Goal: Information Seeking & Learning: Find contact information

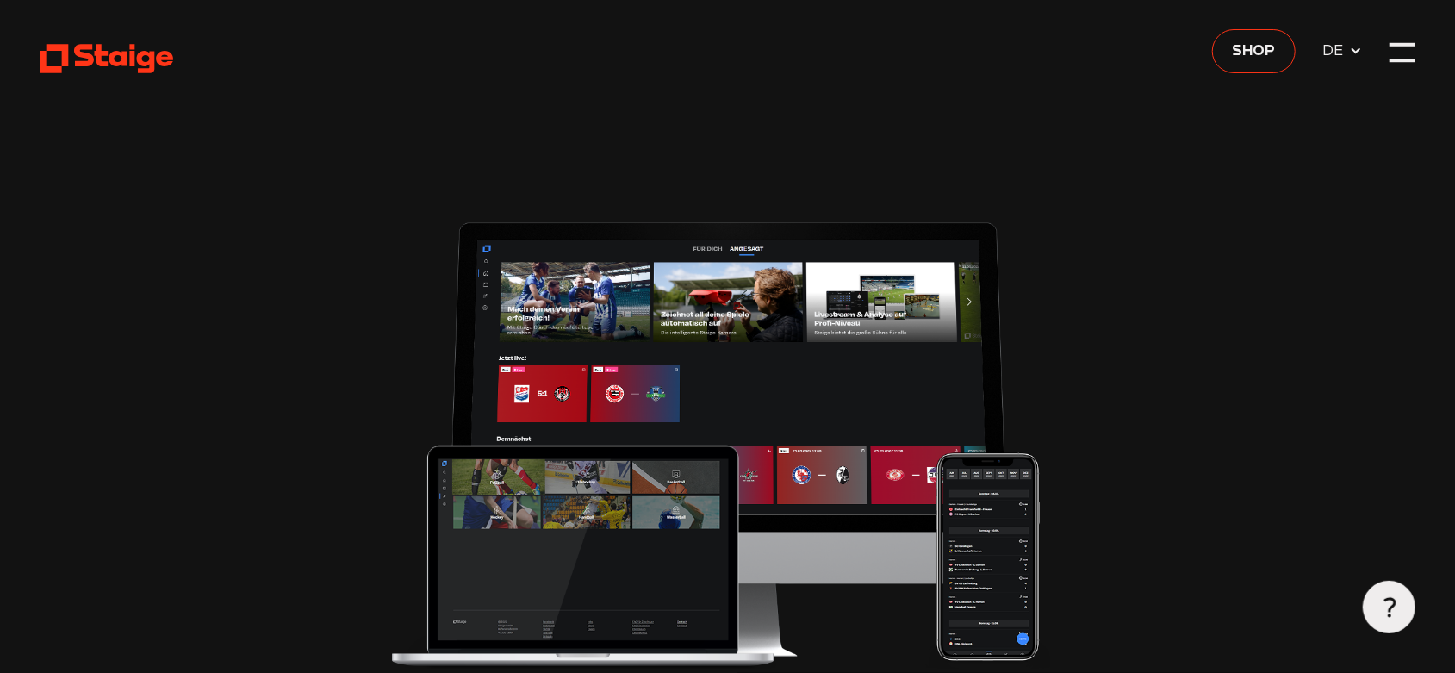
type input "0.8"
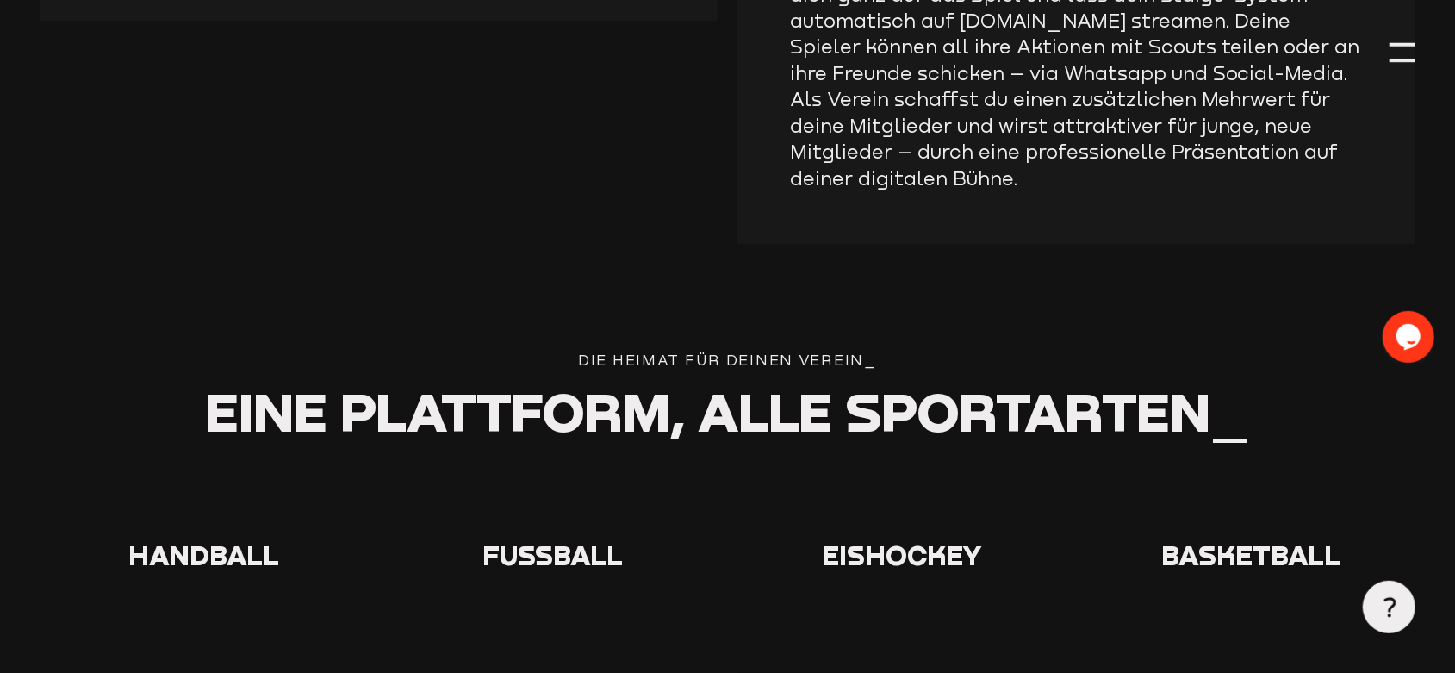
scroll to position [3047, 0]
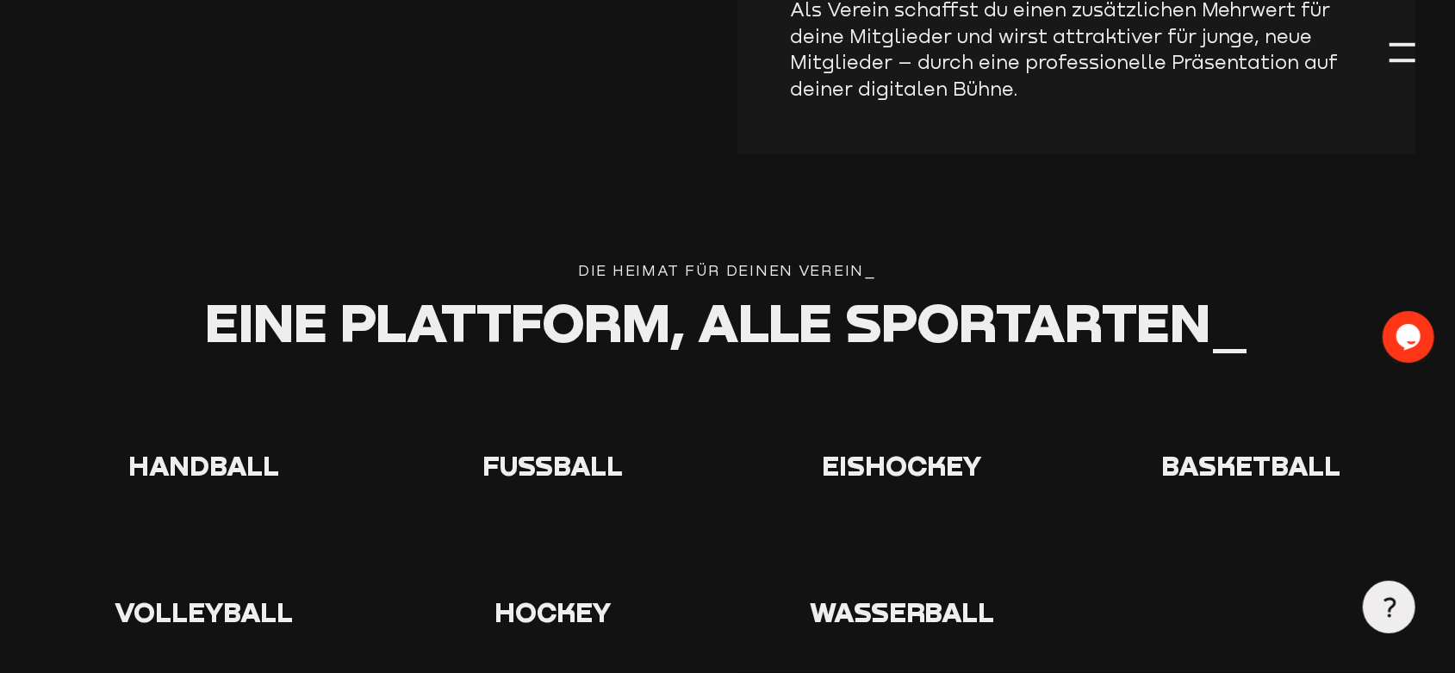
click at [557, 396] on icon at bounding box center [553, 414] width 55 height 55
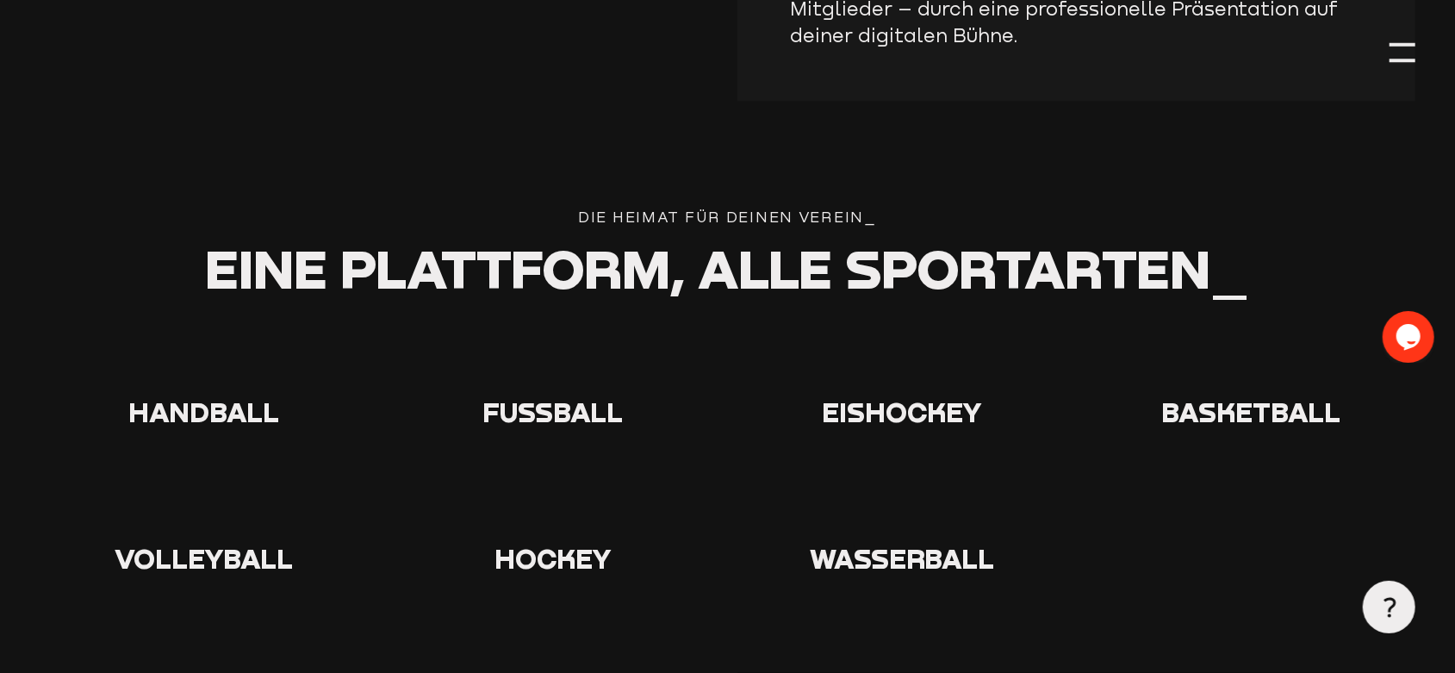
scroll to position [3136, 0]
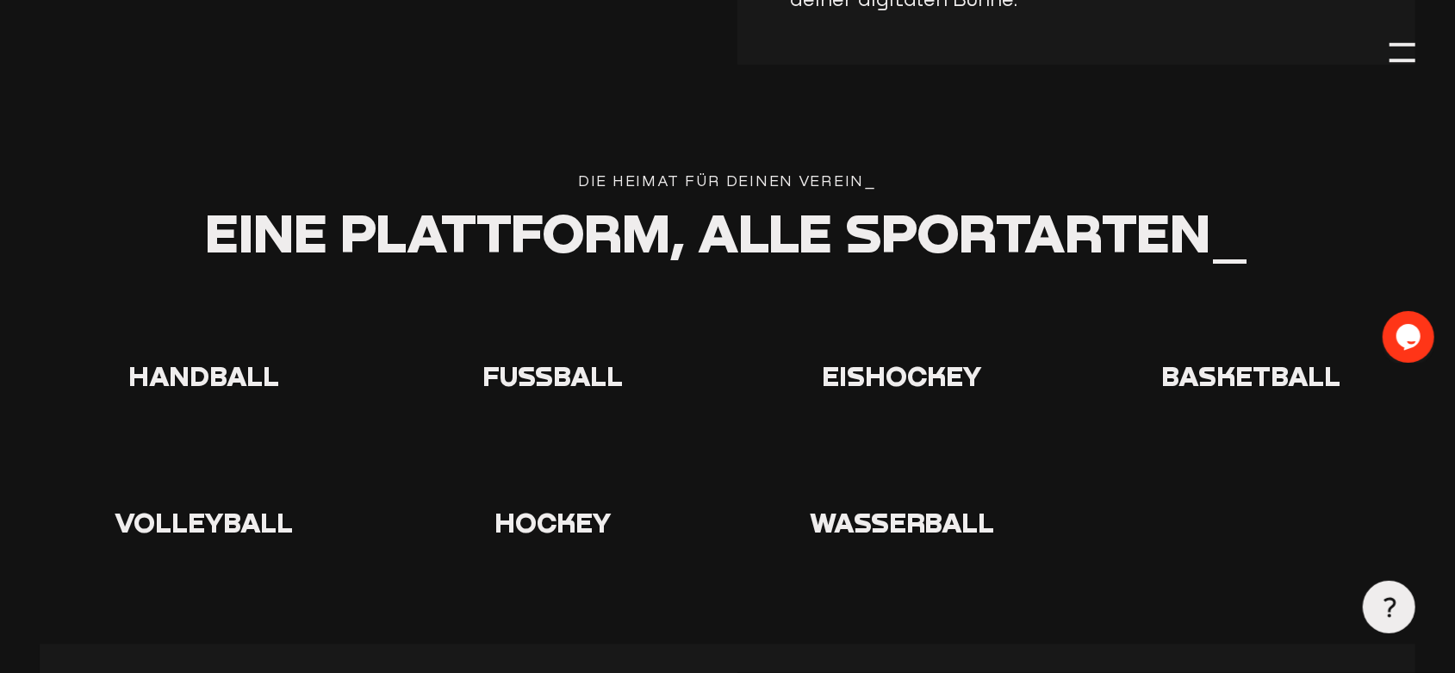
click at [559, 298] on icon at bounding box center [553, 324] width 55 height 55
click at [556, 337] on div at bounding box center [553, 327] width 329 height 61
click at [1385, 607] on icon at bounding box center [1389, 607] width 21 height 21
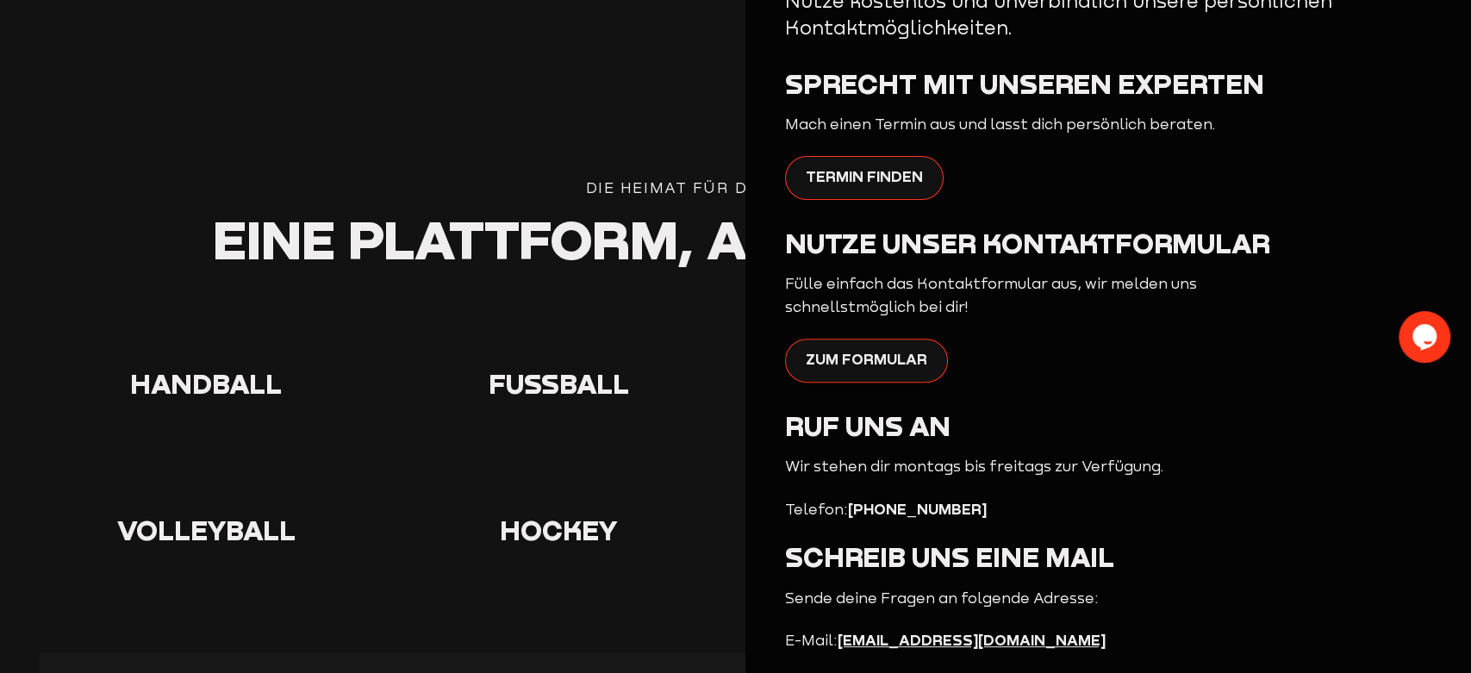
scroll to position [346, 0]
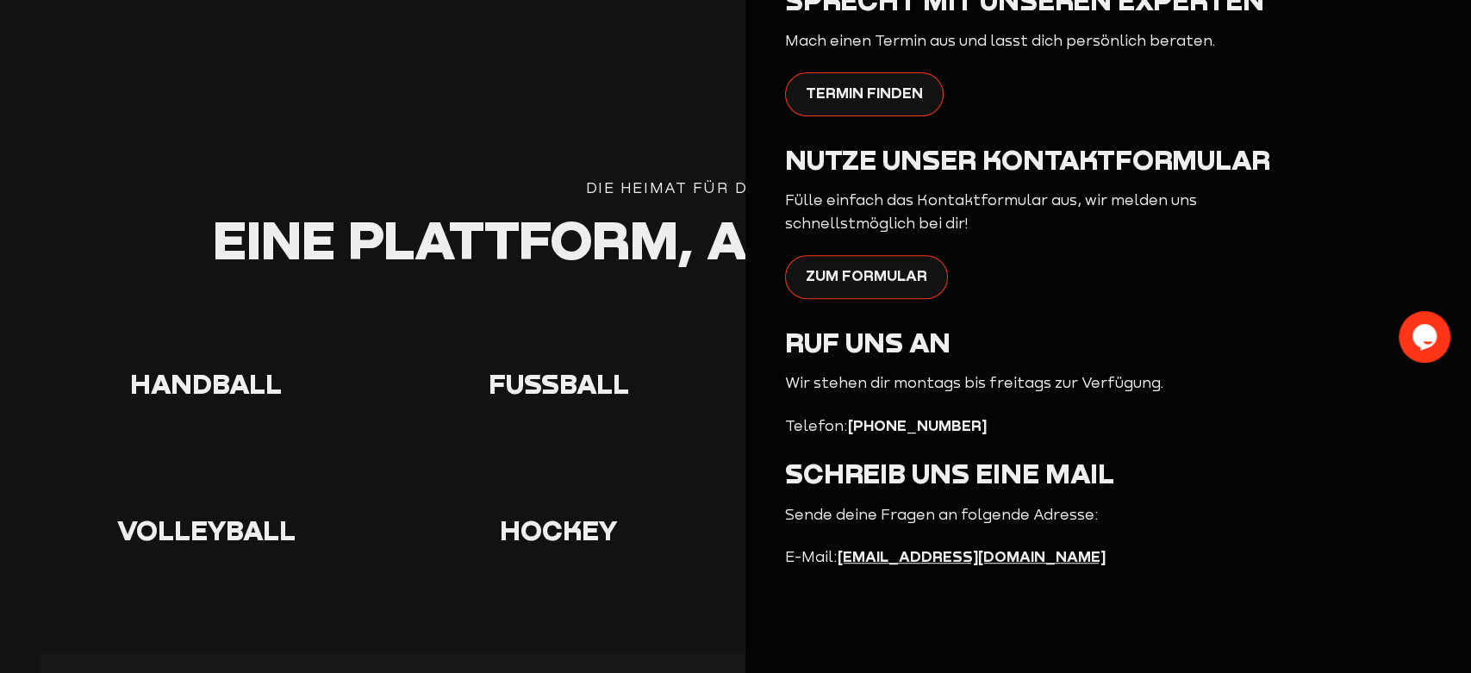
click at [1334, 559] on div "Fragen? Wir helfen dir weiter_ Nutze kostenlos und unverbindlich unsere persönl…" at bounding box center [1108, 138] width 646 height 862
click at [713, 578] on section "Die Heimat für deinen verein_ Eine Plattform, alle Sportarten_ Handball Fußball…" at bounding box center [735, 414] width 1391 height 475
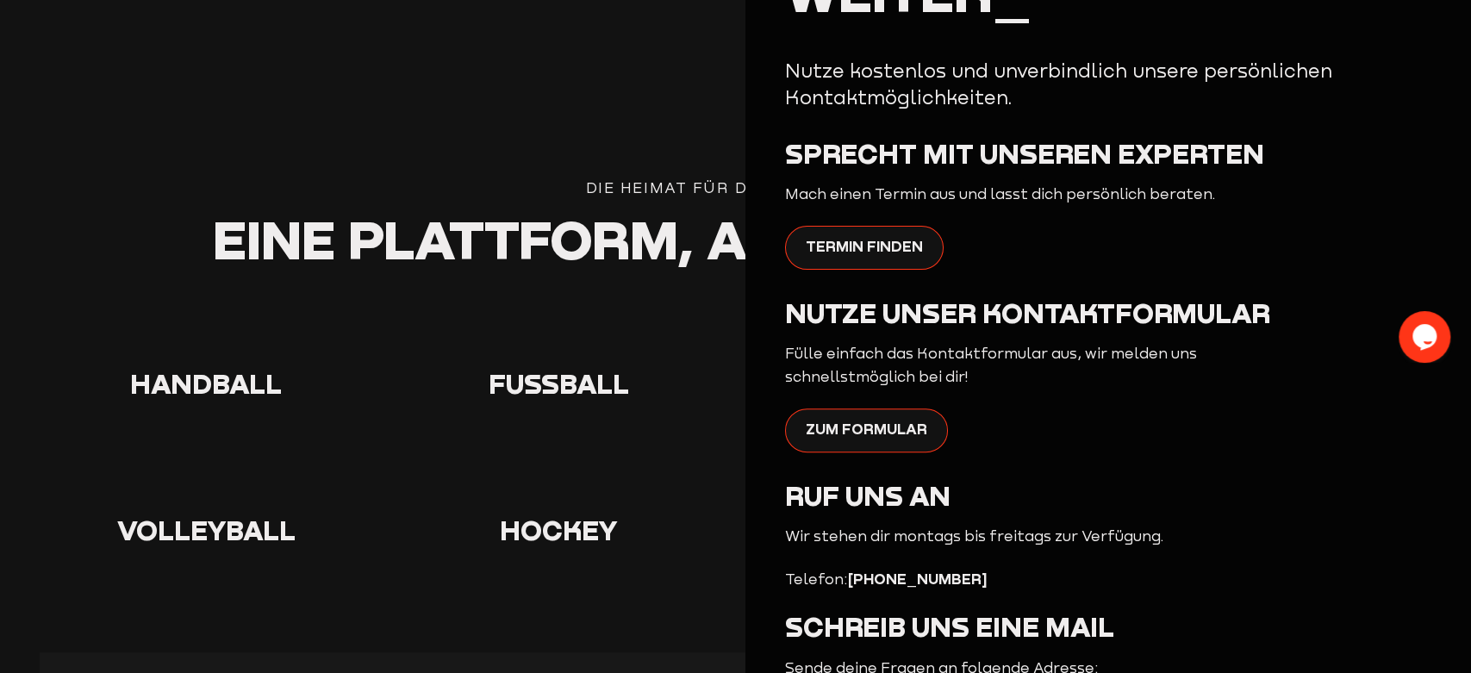
scroll to position [0, 0]
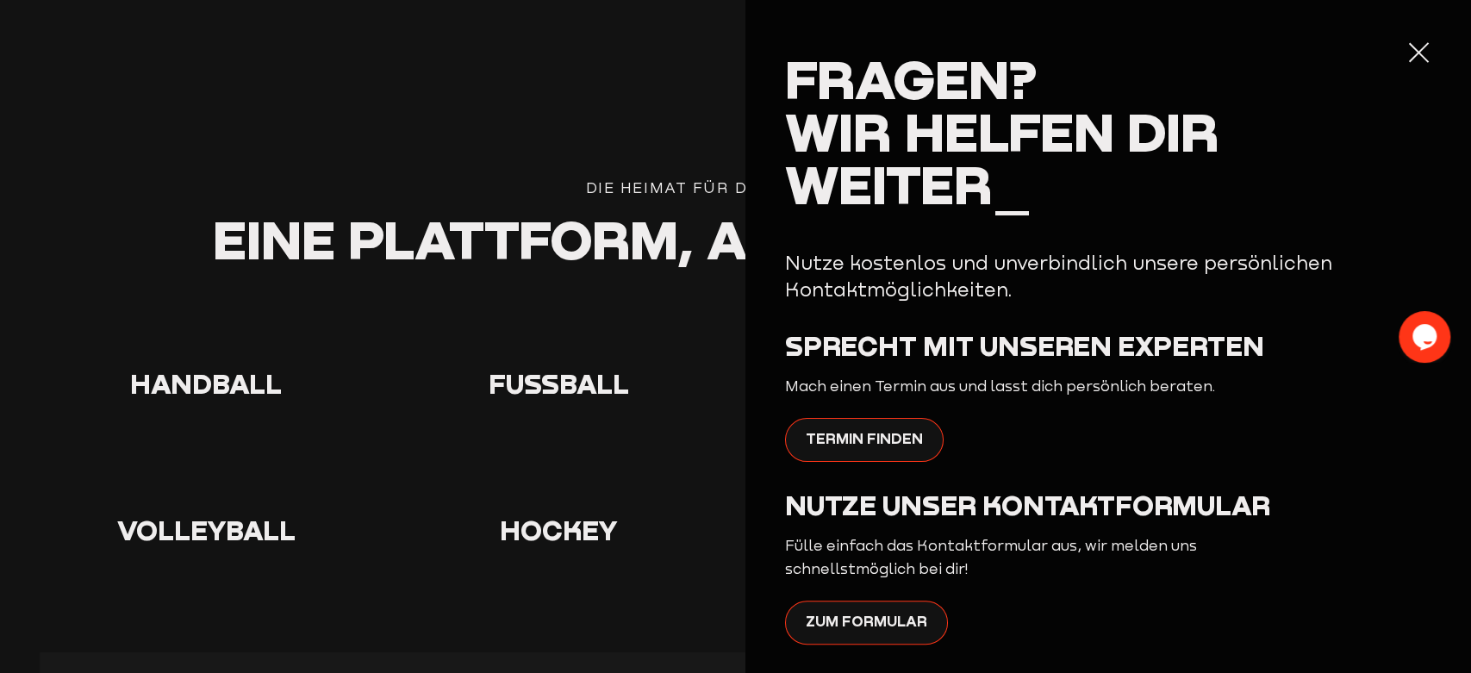
click at [1405, 55] on div at bounding box center [1418, 53] width 27 height 27
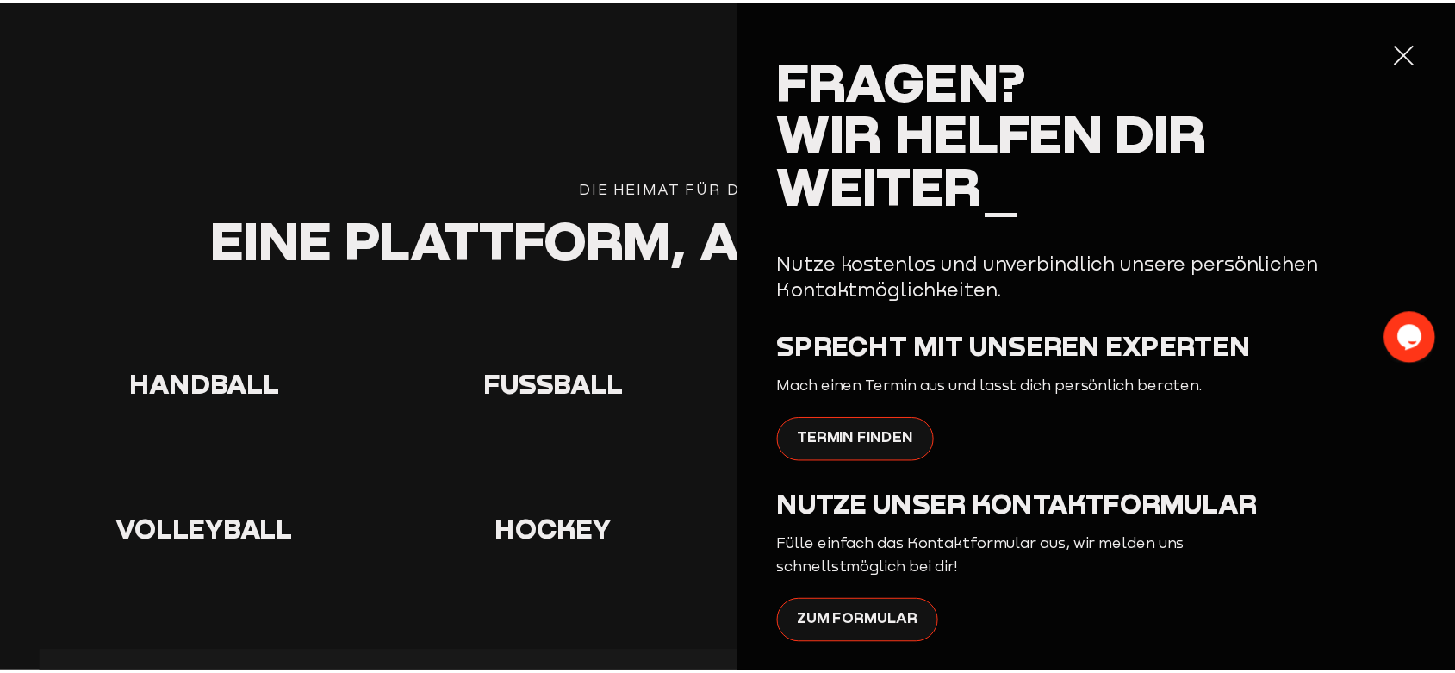
scroll to position [3136, 0]
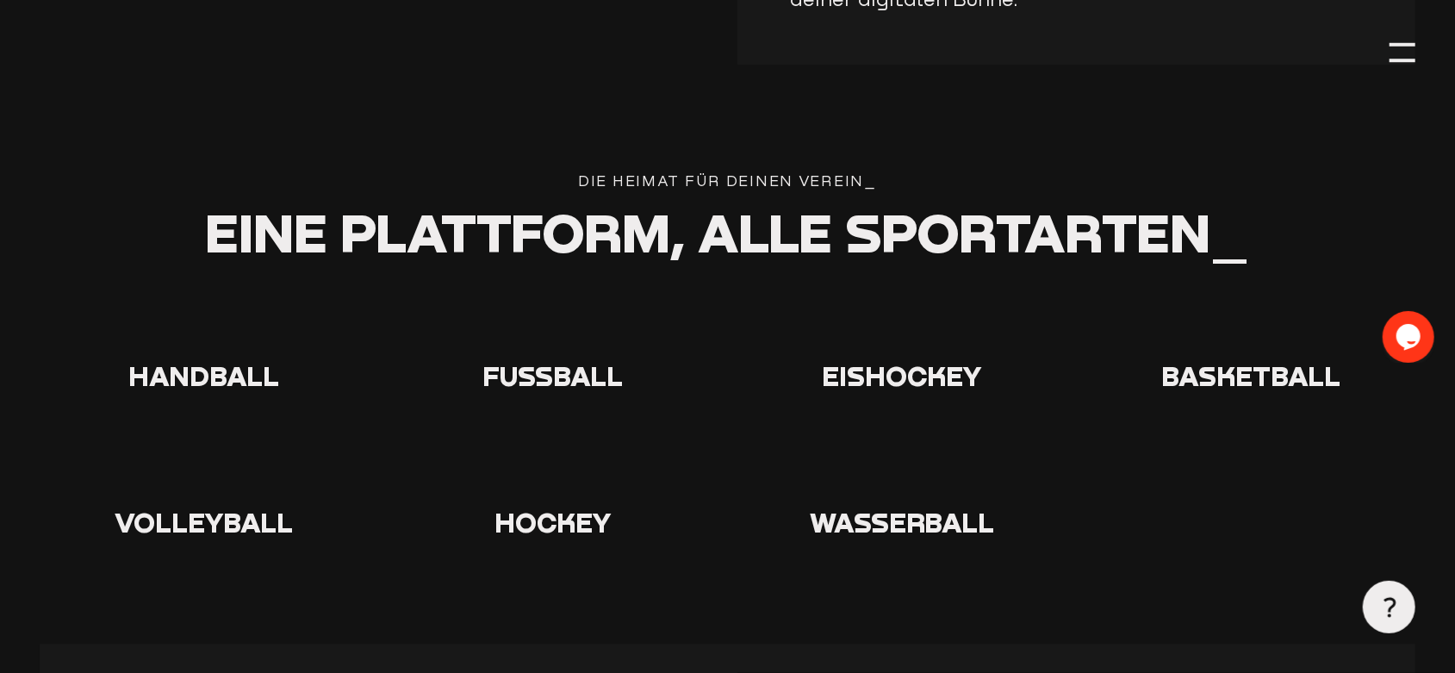
click at [553, 359] on span "Fußball" at bounding box center [553, 375] width 140 height 33
click at [552, 359] on span "Fußball" at bounding box center [553, 375] width 140 height 33
click at [553, 373] on div "Handball Fußball Eishockey Basketball Volleyball Hockey" at bounding box center [728, 417] width 1377 height 241
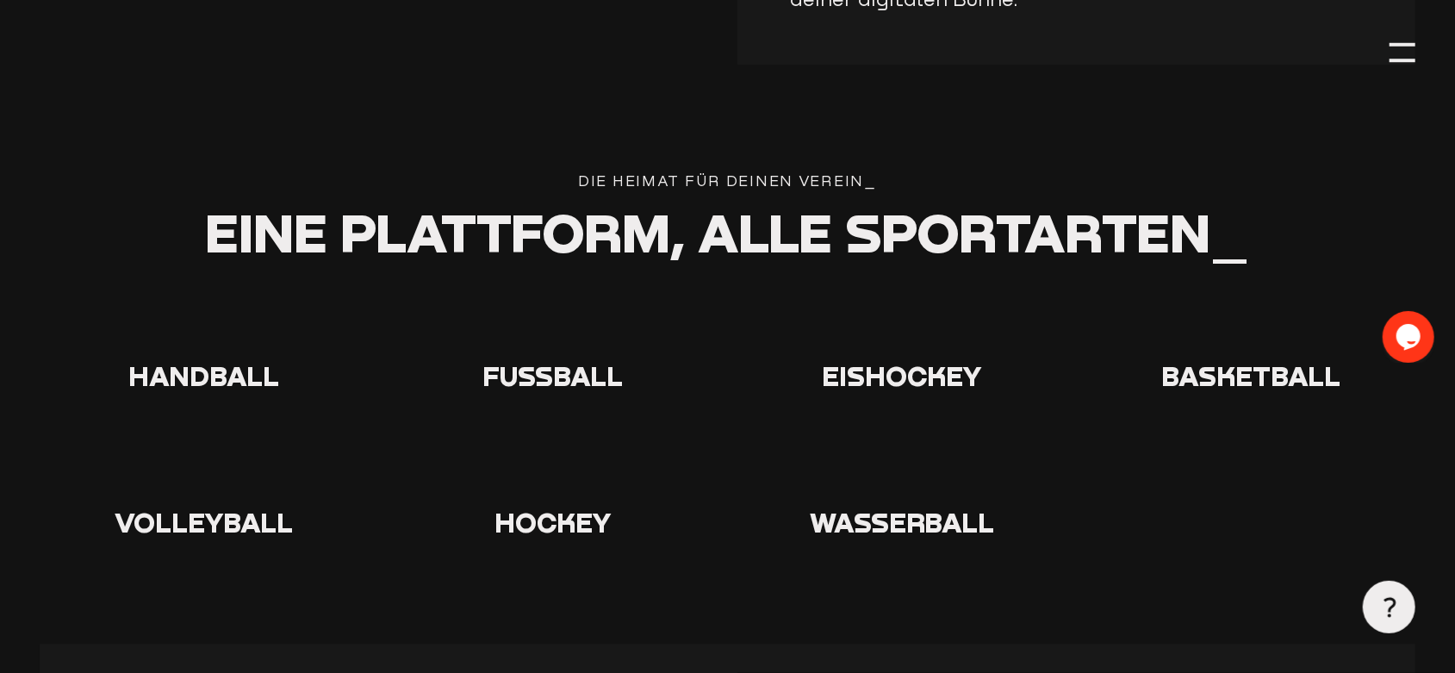
click at [540, 368] on span "Fußball" at bounding box center [553, 375] width 140 height 33
click at [408, 401] on div "Handball Fußball Eishockey Basketball Volleyball Hockey" at bounding box center [728, 417] width 1377 height 241
click at [507, 360] on span "Fußball" at bounding box center [553, 375] width 140 height 33
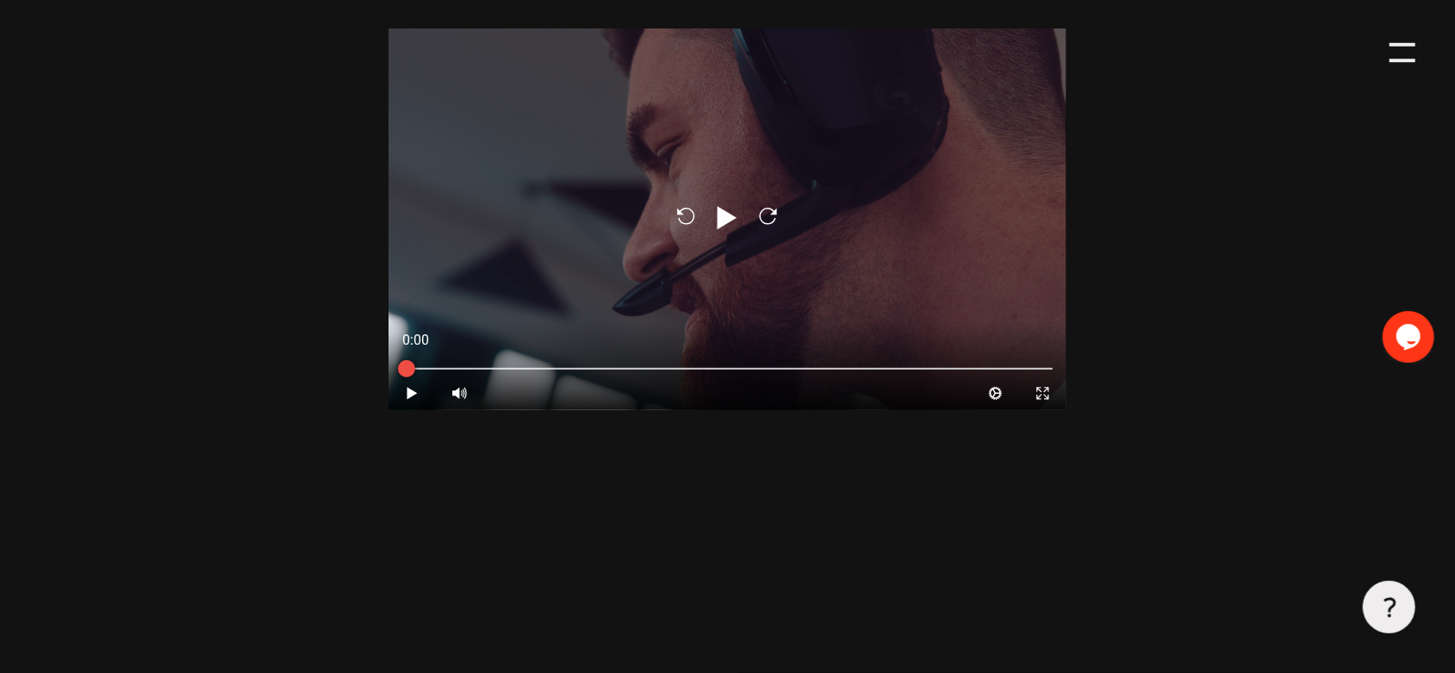
scroll to position [4839, 0]
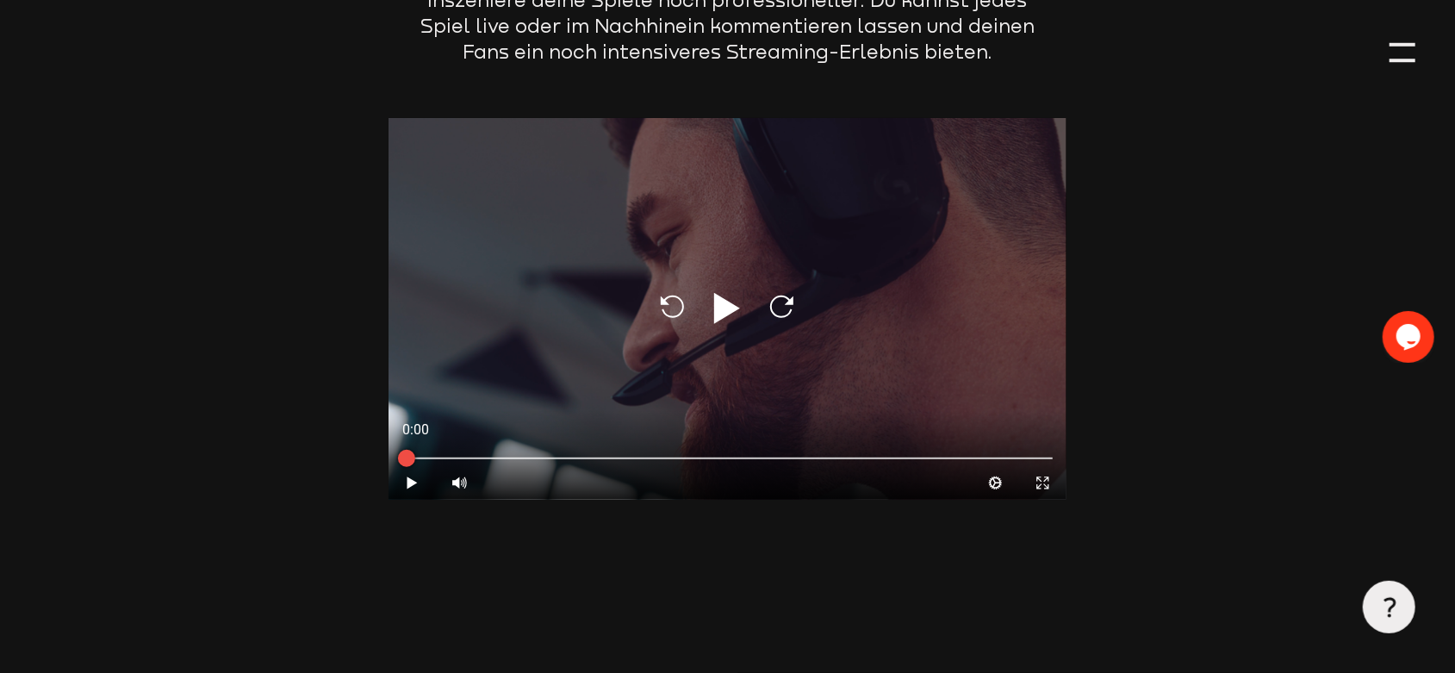
click at [725, 293] on icon at bounding box center [727, 308] width 26 height 31
type input "0.8"
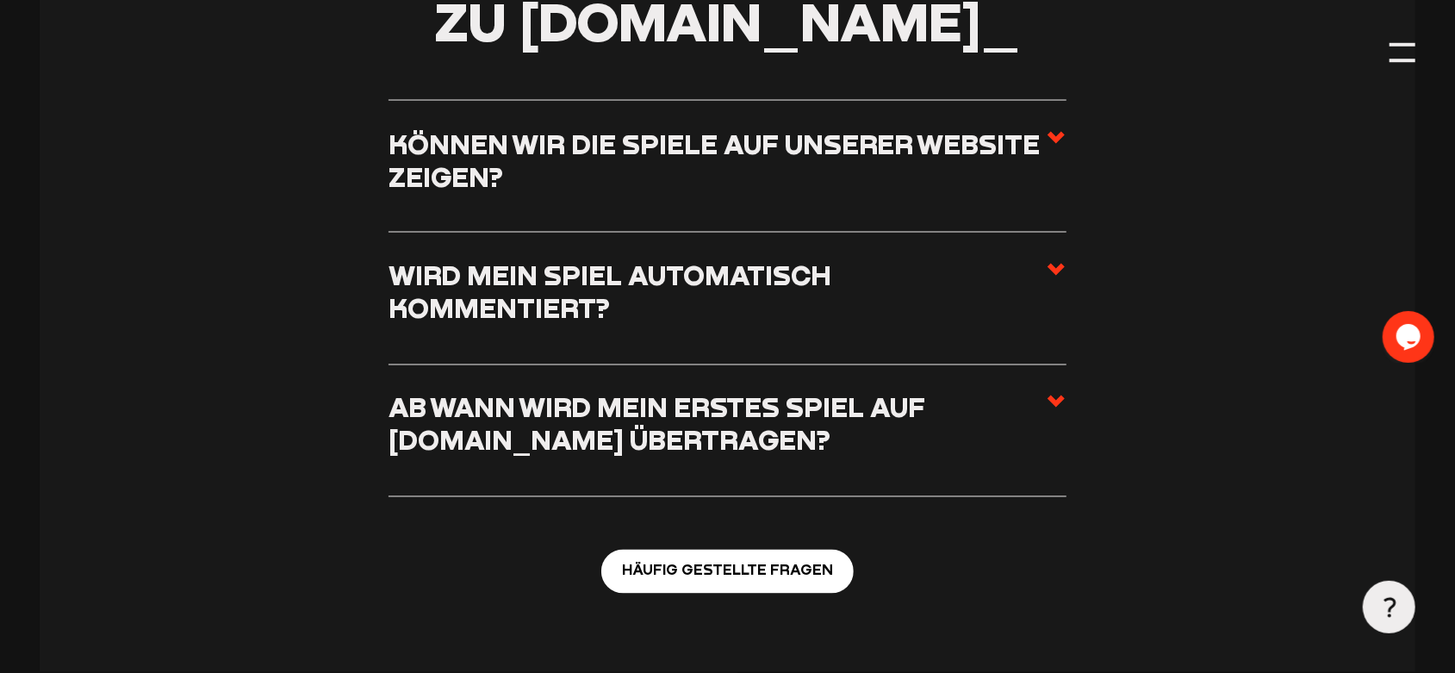
scroll to position [6273, 0]
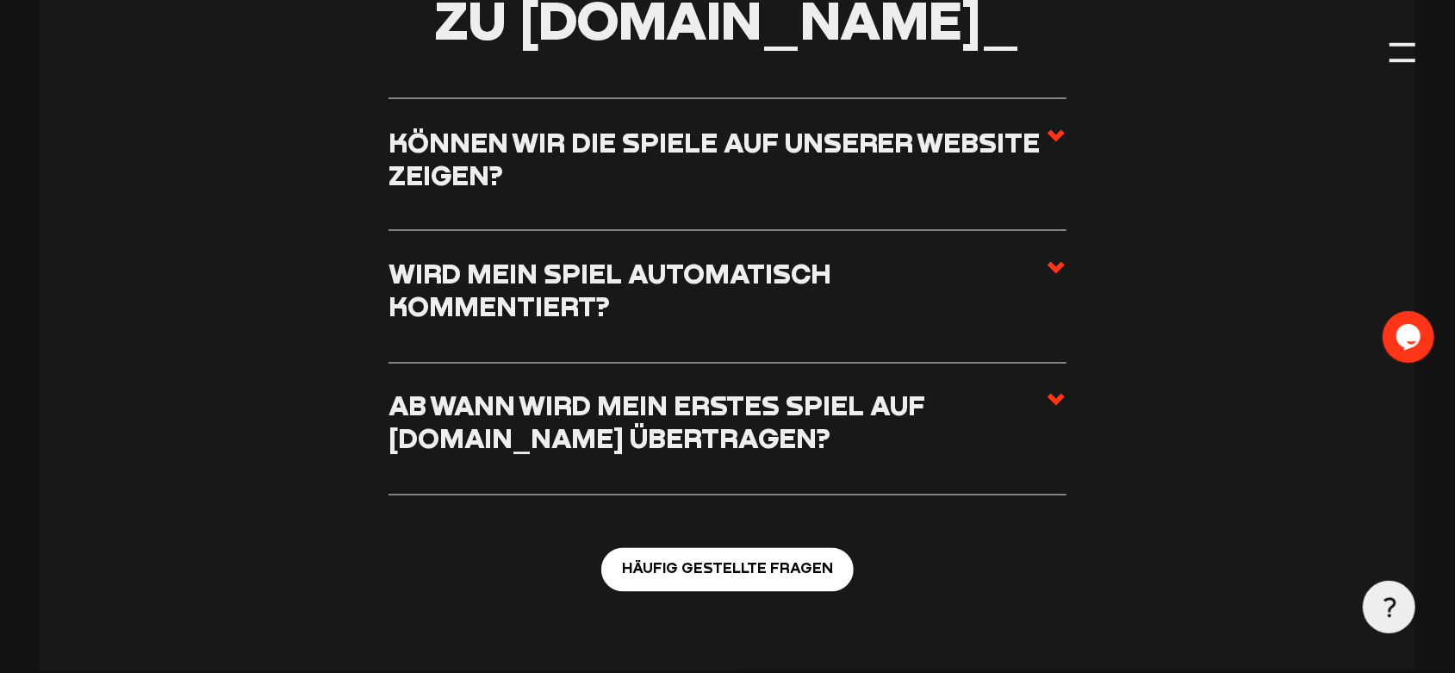
click at [1030, 407] on h3 "Ab wann wird mein erstes Spiel auf [DOMAIN_NAME] übertragen?" at bounding box center [717, 421] width 657 height 65
click at [0, 0] on input "Ab wann wird mein erstes Spiel auf [DOMAIN_NAME] übertragen?" at bounding box center [0, 0] width 0 height 0
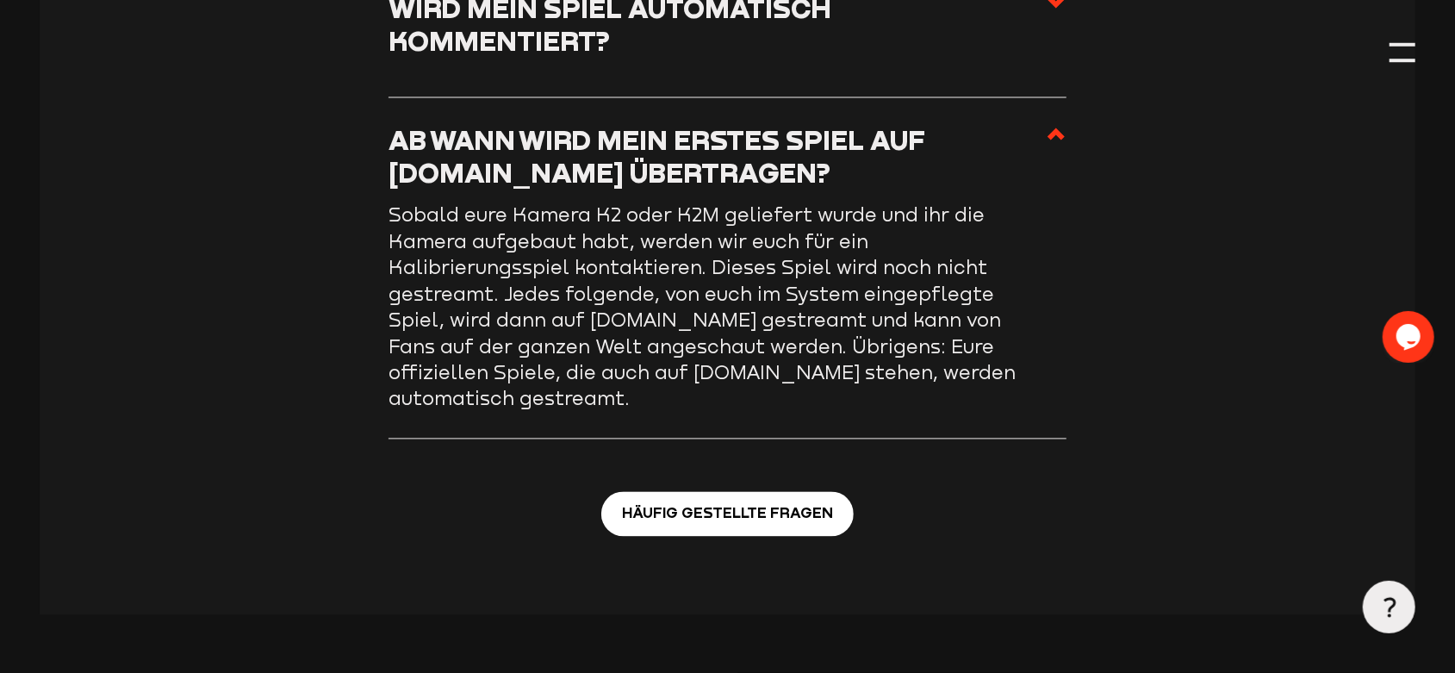
scroll to position [6541, 0]
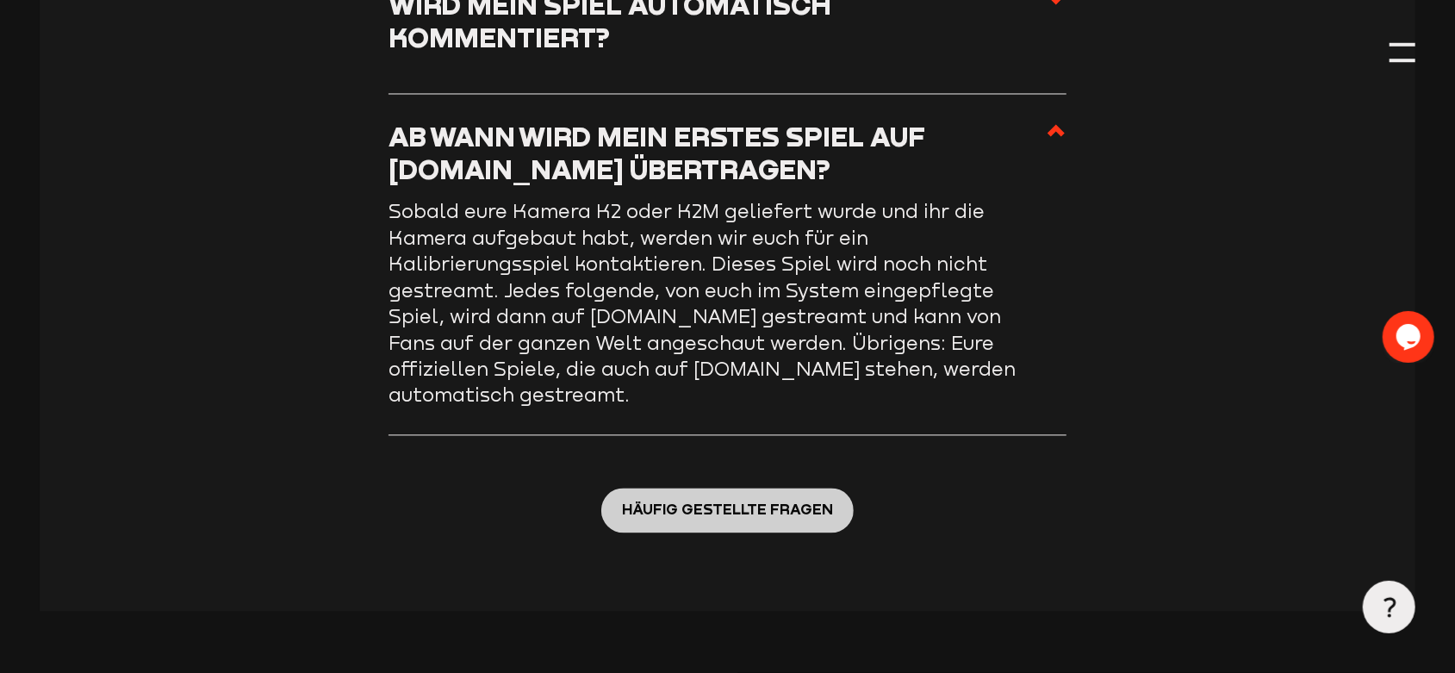
click at [739, 498] on span "Häufig gestellte Fragen" at bounding box center [727, 509] width 211 height 23
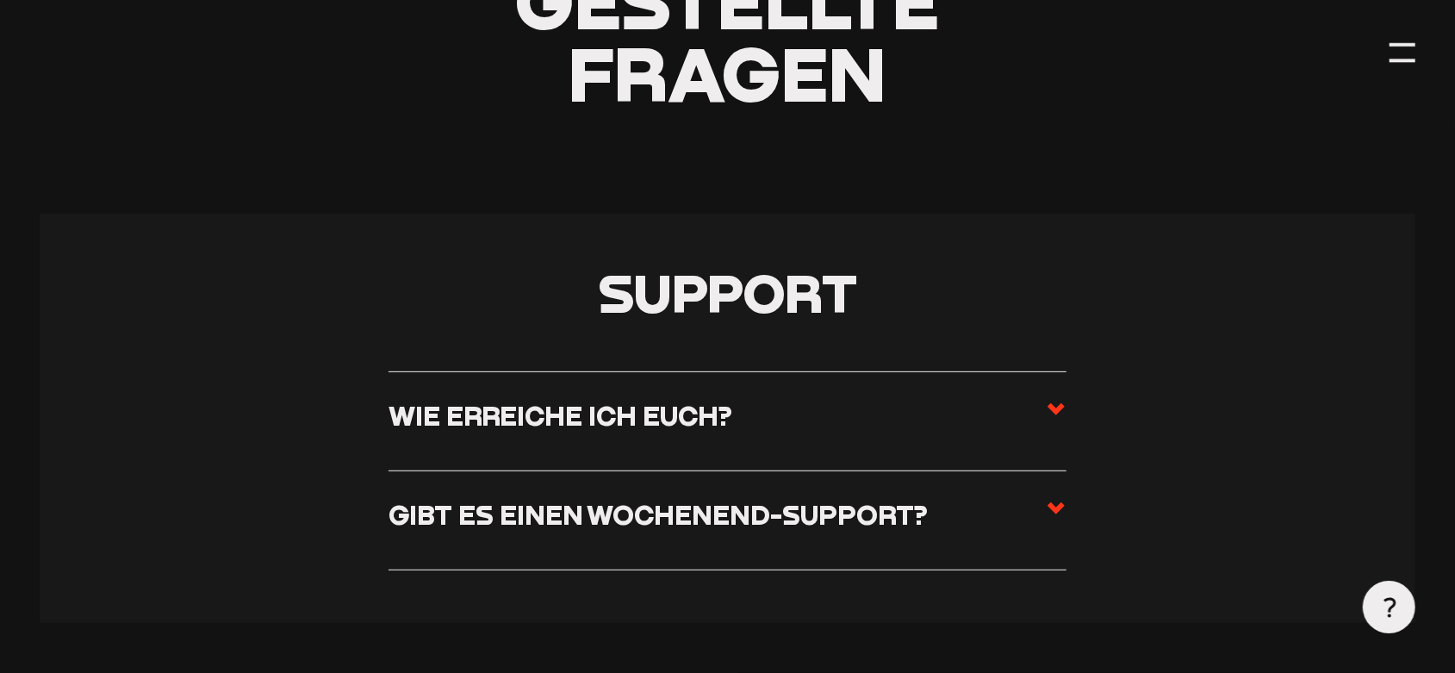
scroll to position [358, 0]
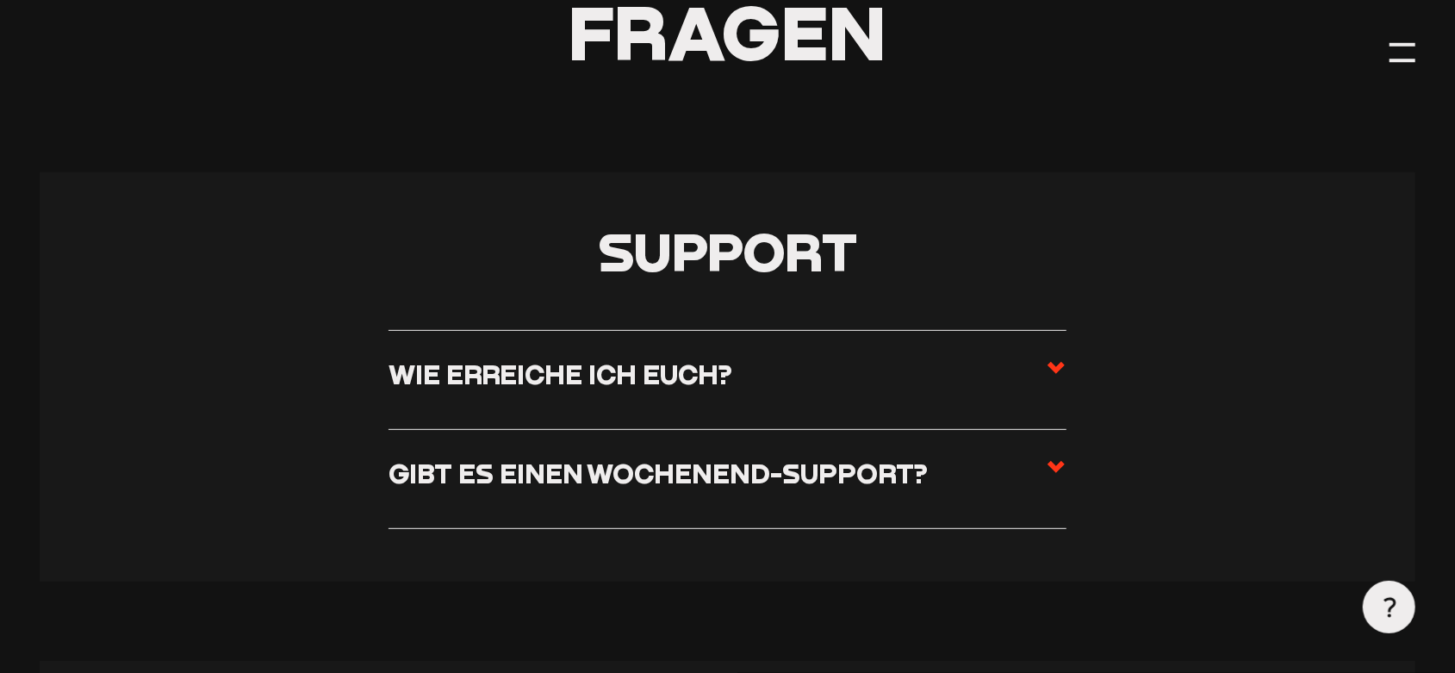
click at [1025, 364] on label "Wie erreiche ich euch?" at bounding box center [728, 381] width 678 height 46
click at [0, 0] on input "Wie erreiche ich euch?" at bounding box center [0, 0] width 0 height 0
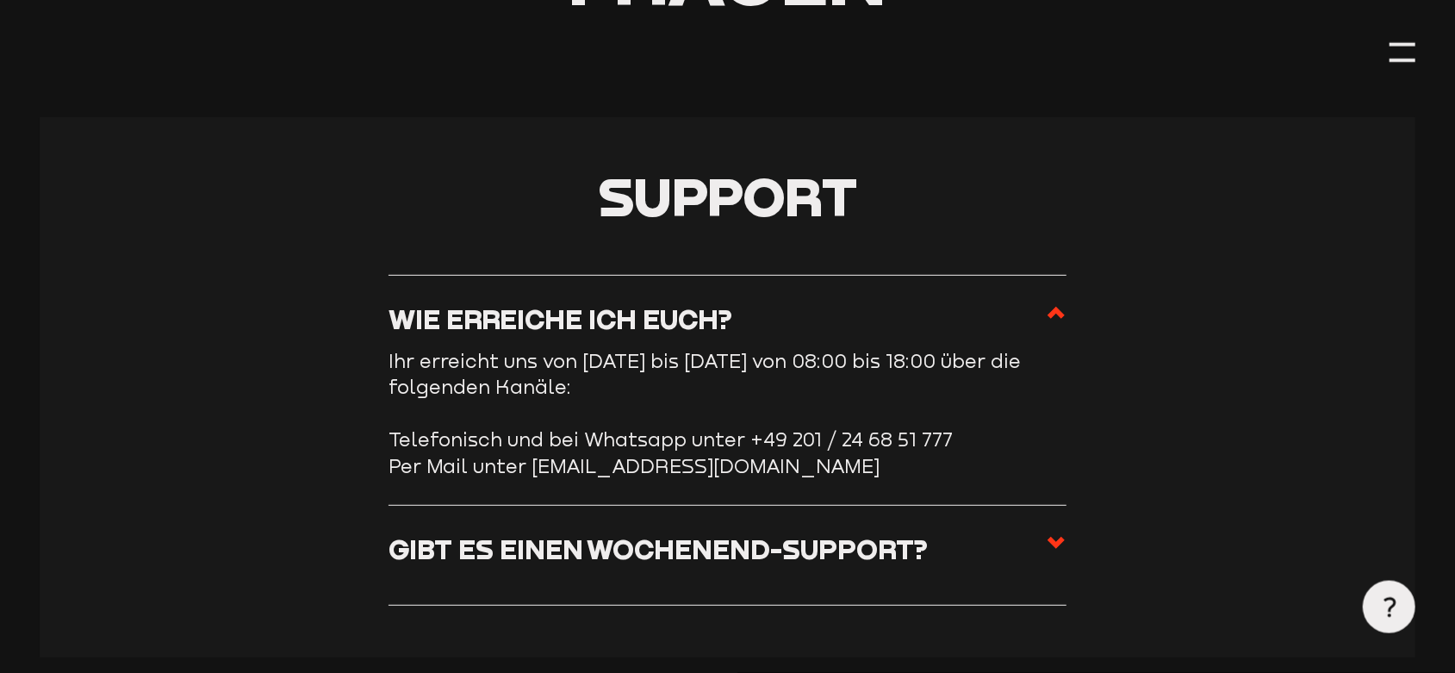
scroll to position [448, 0]
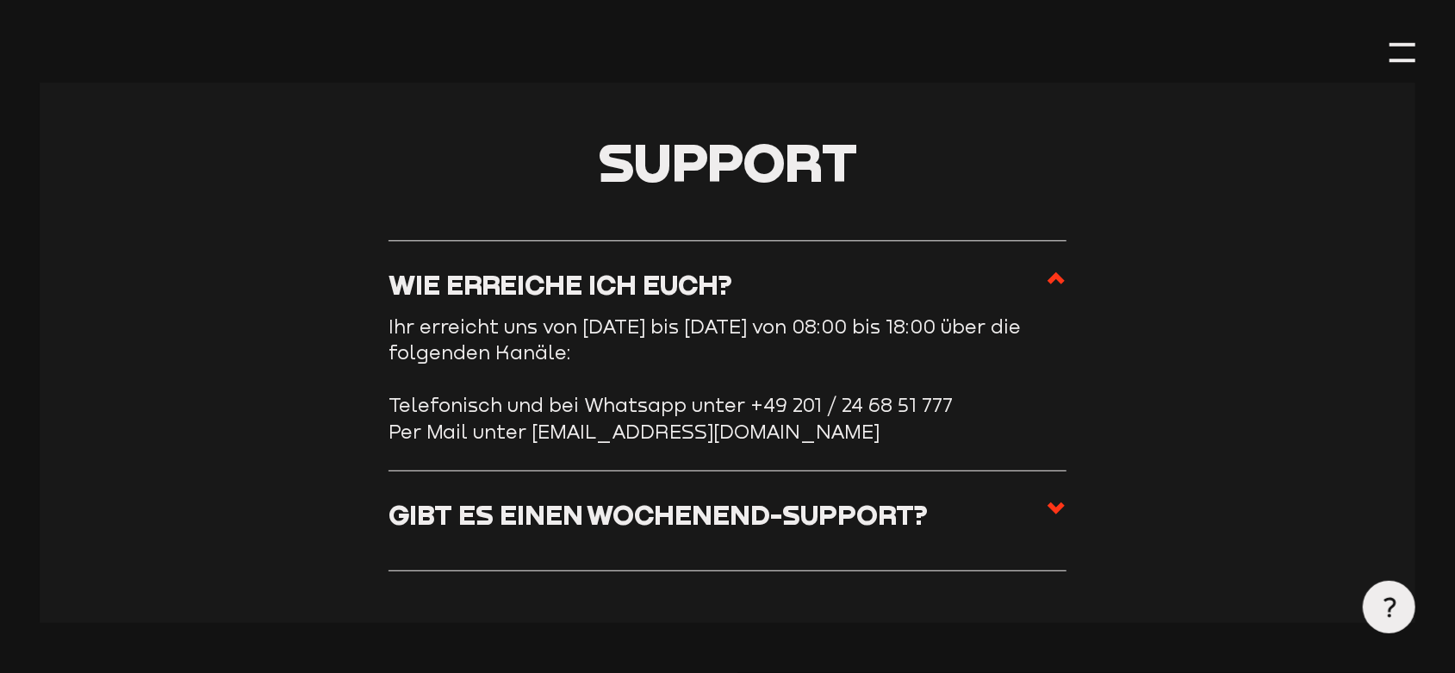
click at [987, 521] on label "Gibt es einen Wochenend-Support?" at bounding box center [728, 521] width 678 height 46
click at [0, 0] on input "Gibt es einen Wochenend-Support?" at bounding box center [0, 0] width 0 height 0
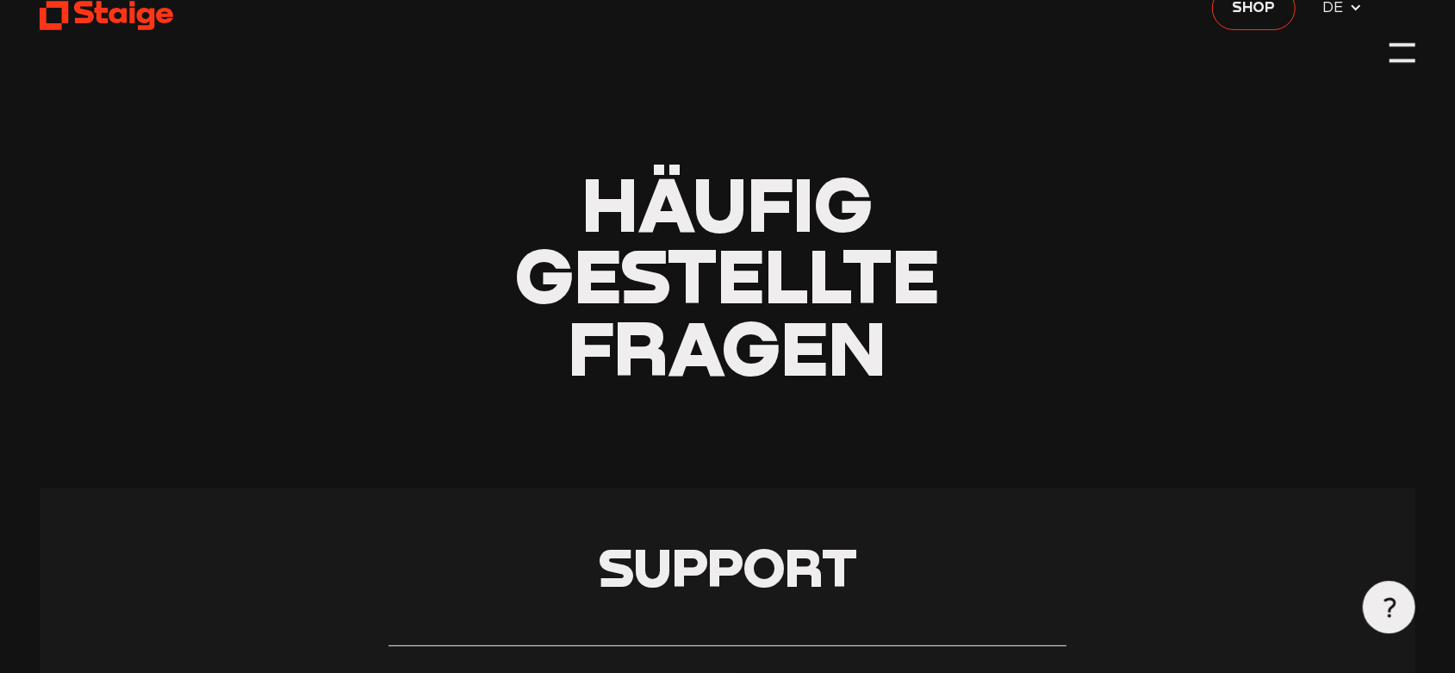
scroll to position [0, 0]
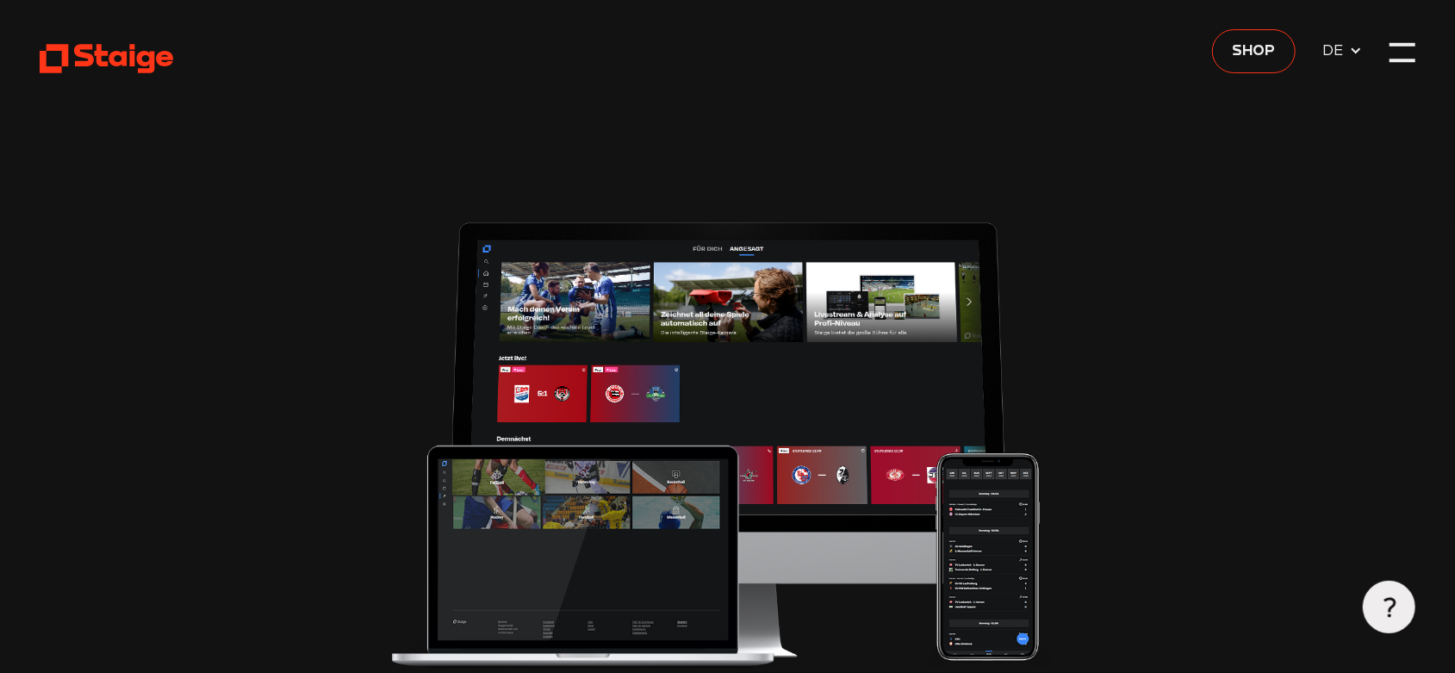
type input "0.8"
